Goal: Information Seeking & Learning: Learn about a topic

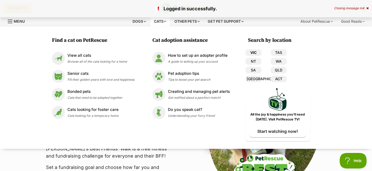
click at [257, 52] on link "VIC" at bounding box center [254, 52] width 16 height 7
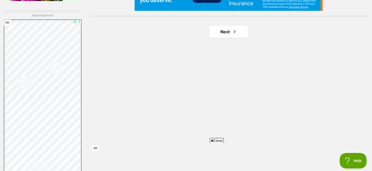
scroll to position [920, 0]
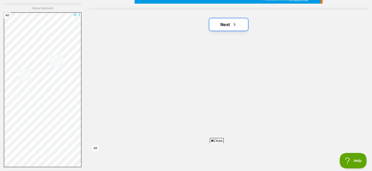
click at [233, 24] on span "Next page" at bounding box center [234, 24] width 5 height 6
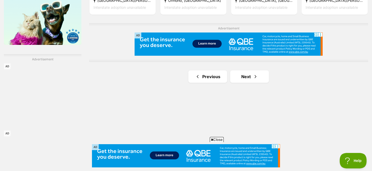
scroll to position [922, 0]
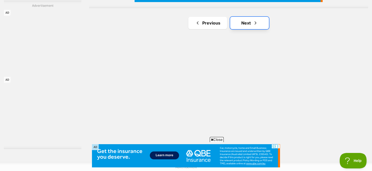
click at [252, 24] on link "Next" at bounding box center [249, 23] width 39 height 12
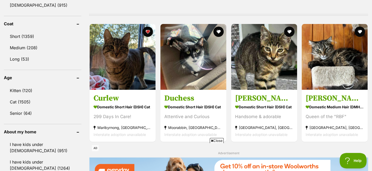
scroll to position [486, 0]
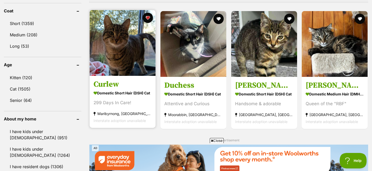
click at [115, 84] on h3 "Curlew" at bounding box center [123, 85] width 58 height 10
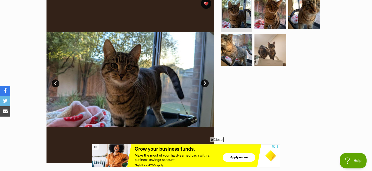
scroll to position [115, 0]
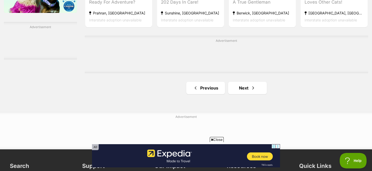
scroll to position [897, 0]
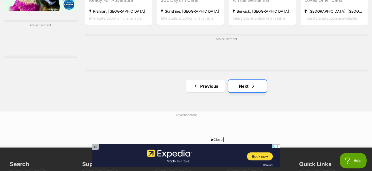
click at [242, 88] on link "Next" at bounding box center [247, 86] width 39 height 12
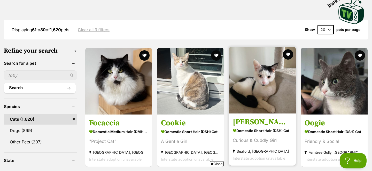
click at [244, 126] on link "Alba Domestic Short Hair (DSH) Cat Curious & Cuddly Girl Seaford, VIC Interstat…" at bounding box center [262, 140] width 67 height 52
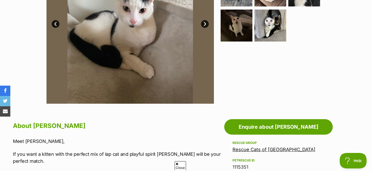
scroll to position [197, 0]
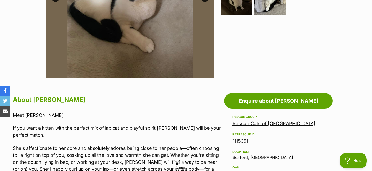
click at [244, 125] on link "Rescue Cats of [GEOGRAPHIC_DATA]" at bounding box center [274, 123] width 83 height 5
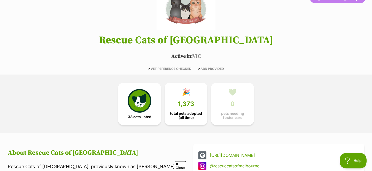
scroll to position [62, 0]
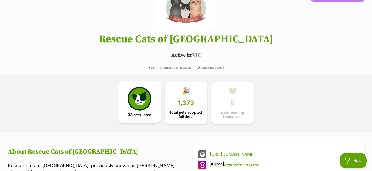
click at [144, 110] on img at bounding box center [140, 99] width 24 height 24
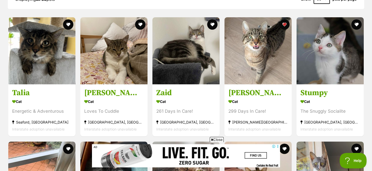
scroll to position [591, 0]
